Goal: Transaction & Acquisition: Purchase product/service

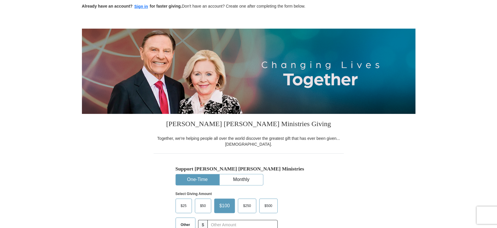
scroll to position [65, 0]
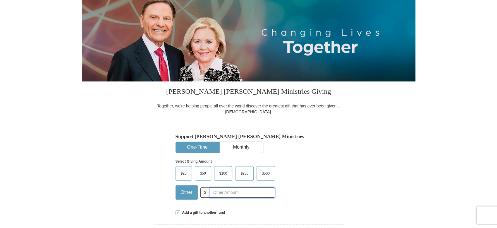
click at [211, 191] on input "text" at bounding box center [242, 193] width 65 height 10
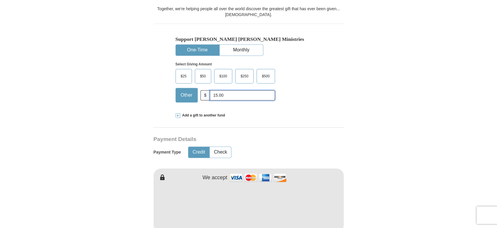
scroll to position [195, 0]
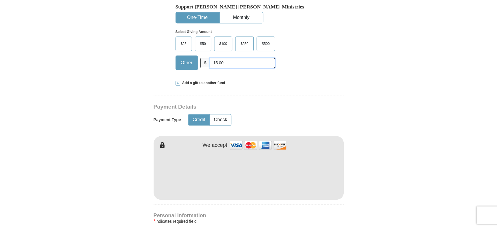
type input "15.00"
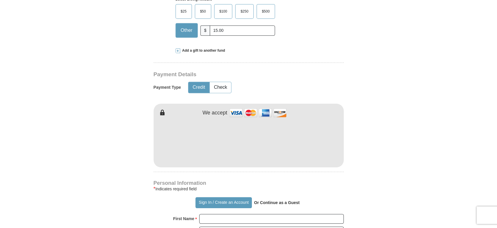
scroll to position [260, 0]
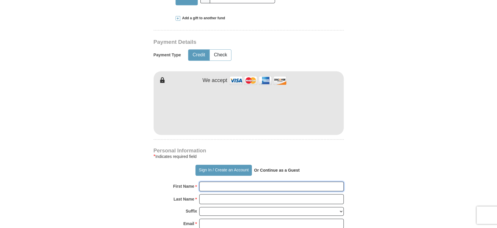
click at [201, 187] on input "First Name *" at bounding box center [271, 187] width 144 height 10
type input "[PERSON_NAME]"
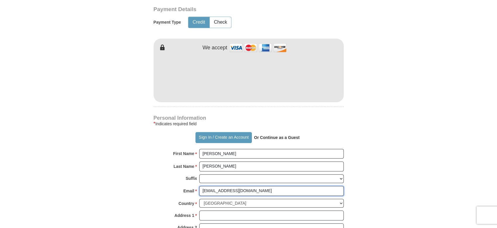
scroll to position [325, 0]
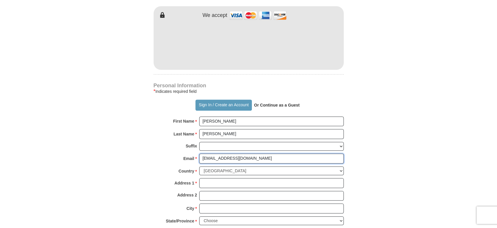
type input "[EMAIL_ADDRESS][DOMAIN_NAME]"
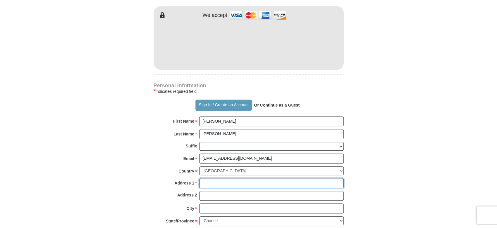
click at [201, 183] on input "Address 1 *" at bounding box center [271, 183] width 144 height 10
type input "[STREET_ADDRESS]"
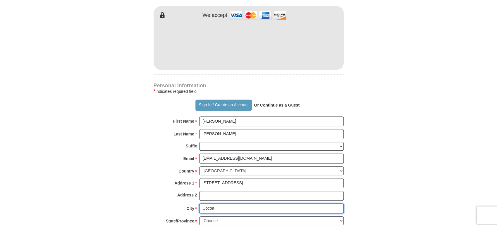
type input "Cocoa"
click at [340, 218] on select "Choose [US_STATE] [US_STATE] [US_STATE] [US_STATE] [US_STATE] Armed Forces Amer…" at bounding box center [271, 221] width 144 height 9
select select "FL"
click at [199, 217] on select "Choose [US_STATE] [US_STATE] [US_STATE] [US_STATE] [US_STATE] Armed Forces Amer…" at bounding box center [271, 221] width 144 height 9
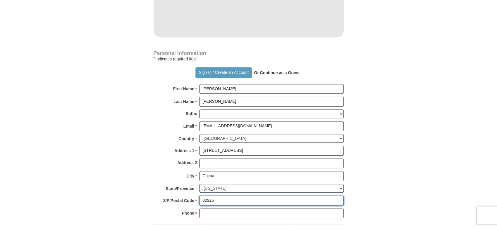
type input "32926"
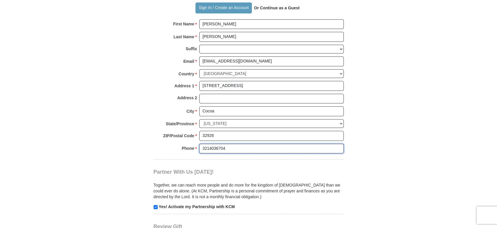
type input "3214036704"
click at [155, 206] on input "checkbox" at bounding box center [155, 207] width 4 height 4
checkbox input "false"
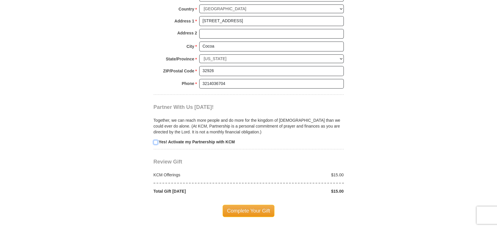
scroll to position [519, 0]
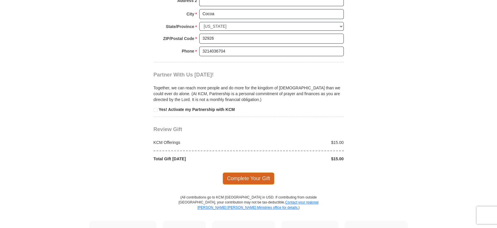
click at [244, 177] on span "Complete Your Gift" at bounding box center [248, 178] width 52 height 12
click at [0, 0] on div at bounding box center [0, 0] width 0 height 0
